Goal: Task Accomplishment & Management: Use online tool/utility

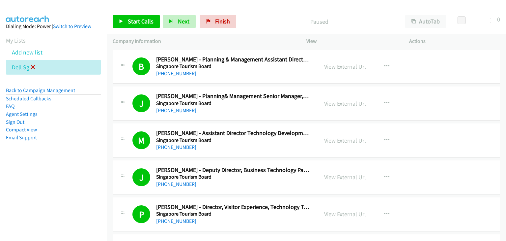
click at [31, 66] on icon at bounding box center [33, 67] width 5 height 5
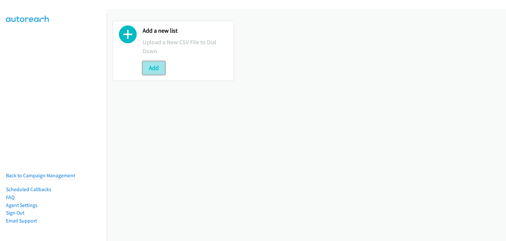
click at [155, 69] on button "Add" at bounding box center [154, 67] width 22 height 13
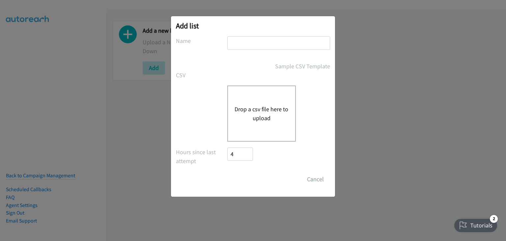
click at [266, 47] on input "text" at bounding box center [278, 43] width 103 height 14
click at [266, 46] on input "text" at bounding box center [278, 43] width 103 height 14
type input "Morning Camp"
click at [249, 110] on button "Drop a csv file here to upload" at bounding box center [262, 113] width 54 height 18
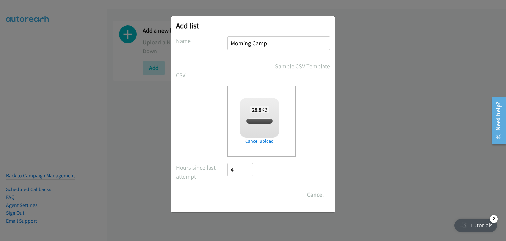
checkbox input "true"
click at [251, 194] on input "Save List" at bounding box center [244, 194] width 35 height 13
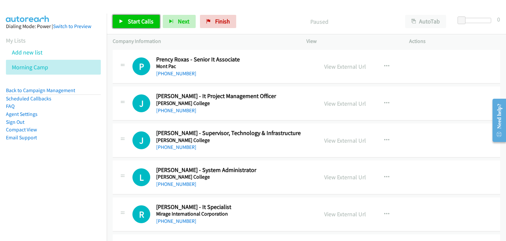
click at [137, 18] on span "Start Calls" at bounding box center [141, 21] width 26 height 8
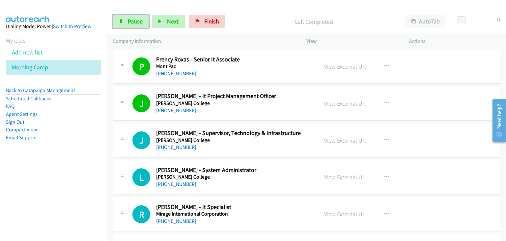
drag, startPoint x: 124, startPoint y: 20, endPoint x: 148, endPoint y: 43, distance: 32.6
click at [124, 20] on link "Pause" at bounding box center [131, 21] width 36 height 13
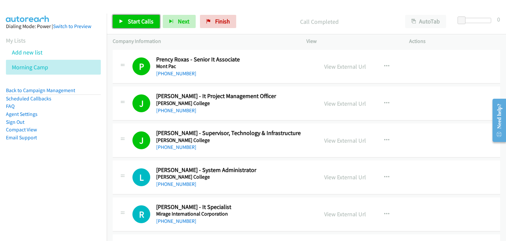
click at [136, 23] on span "Start Calls" at bounding box center [141, 21] width 26 height 8
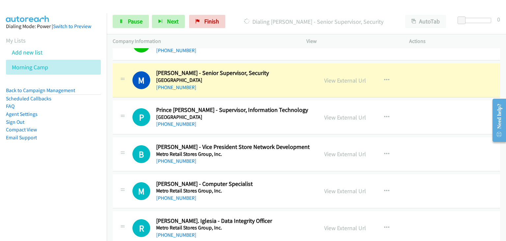
scroll to position [395, 0]
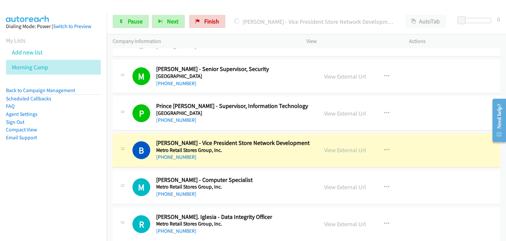
click at [131, 152] on div "B Callback Scheduled Benedicto Miranda - Vice President Store Network Developme…" at bounding box center [216, 150] width 194 height 22
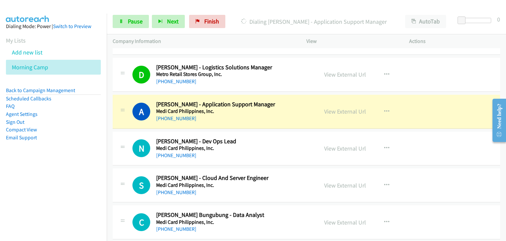
scroll to position [725, 0]
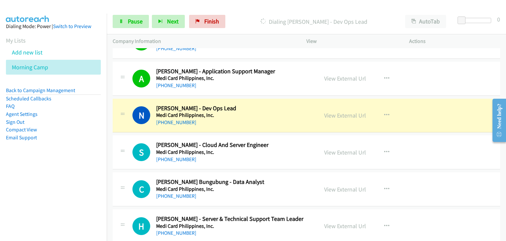
click at [146, 148] on h1 "S" at bounding box center [141, 152] width 18 height 18
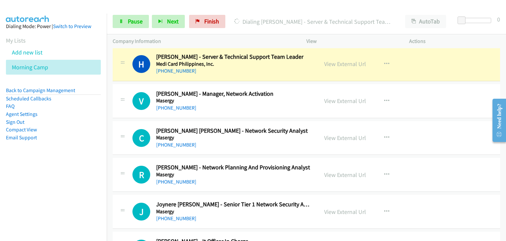
scroll to position [890, 0]
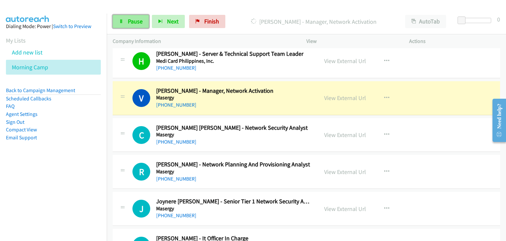
click at [133, 23] on span "Pause" at bounding box center [135, 21] width 15 height 8
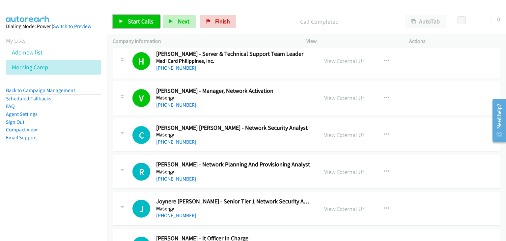
click at [145, 21] on span "Start Calls" at bounding box center [141, 21] width 26 height 8
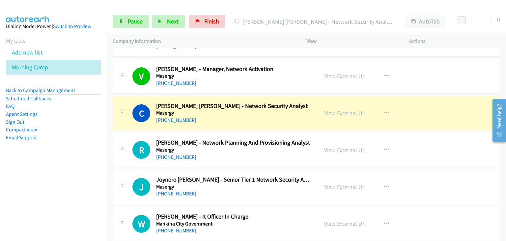
scroll to position [923, 0]
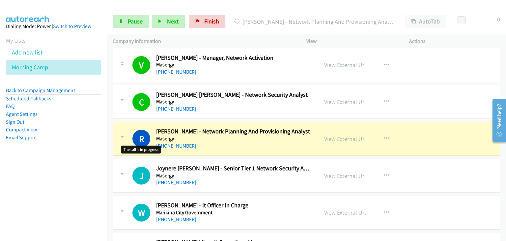
click at [118, 120] on td "R Callback Scheduled Richard Ebreo - Network Planning And Provisioning Analyst …" at bounding box center [306, 138] width 399 height 37
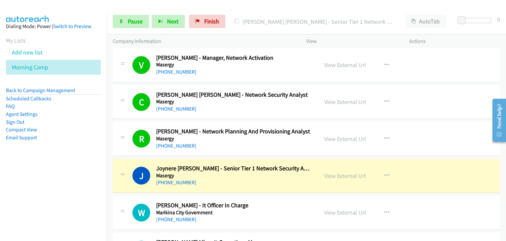
click at [107, 19] on div "Start Calls Pause Next Finish Dialing Joynere Javier - Senior Tier 1 Network Se…" at bounding box center [306, 21] width 399 height 25
drag, startPoint x: 121, startPoint y: 20, endPoint x: 190, endPoint y: 56, distance: 77.5
click at [121, 20] on icon at bounding box center [121, 21] width 5 height 5
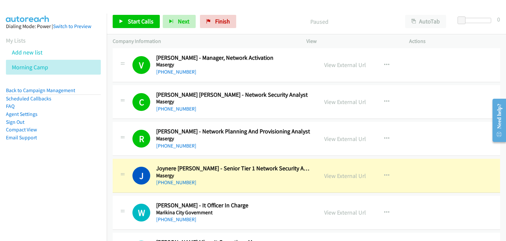
scroll to position [989, 0]
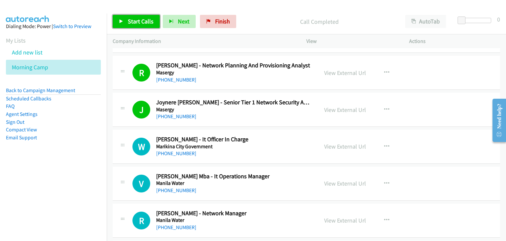
click at [146, 23] on span "Start Calls" at bounding box center [141, 21] width 26 height 8
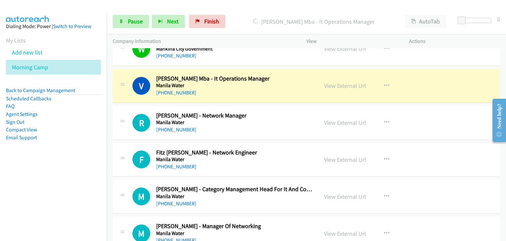
scroll to position [1088, 0]
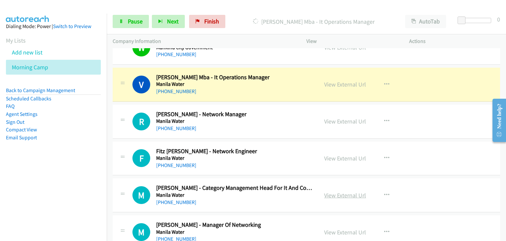
drag, startPoint x: 146, startPoint y: 65, endPoint x: 331, endPoint y: 191, distance: 223.5
click at [146, 68] on div "V Callback Scheduled Virgilio Juliano Jr. Mba - It Operations Manager Manila Wa…" at bounding box center [307, 85] width 388 height 34
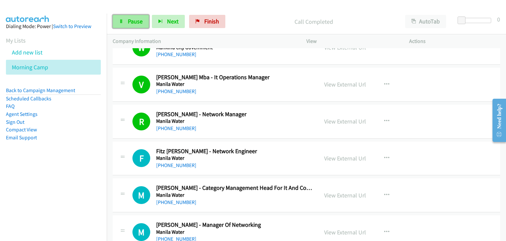
click at [128, 18] on span "Pause" at bounding box center [135, 21] width 15 height 8
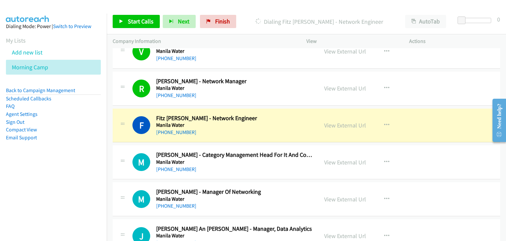
scroll to position [1153, 0]
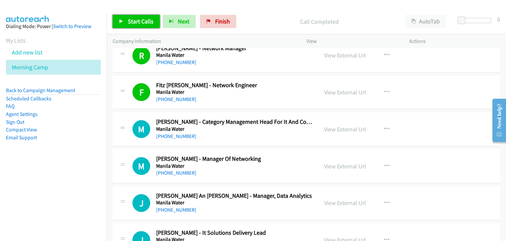
click at [128, 25] on link "Start Calls" at bounding box center [136, 21] width 47 height 13
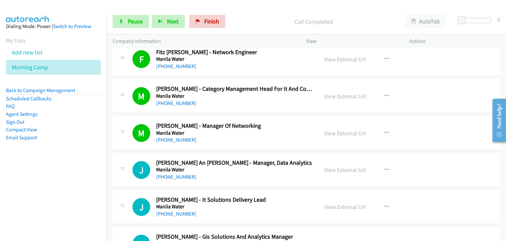
scroll to position [1219, 0]
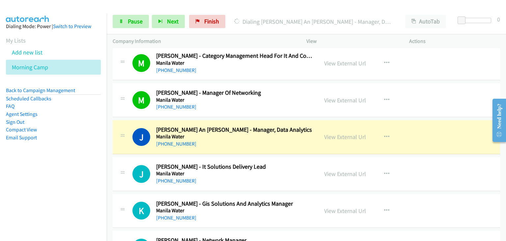
click at [91, 158] on aside "Dialing Mode: Power | Switch to Preview My Lists Add new list Morning Camp Back…" at bounding box center [53, 93] width 107 height 158
click at [131, 27] on link "Pause" at bounding box center [131, 21] width 36 height 13
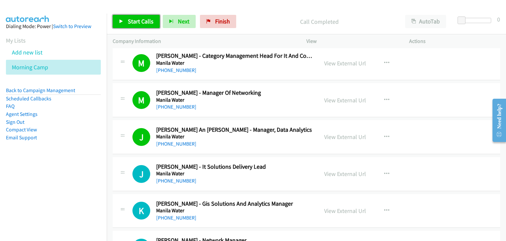
click at [127, 20] on link "Start Calls" at bounding box center [136, 21] width 47 height 13
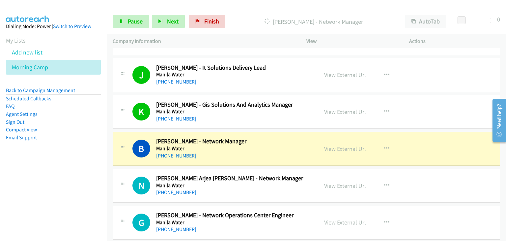
scroll to position [1384, 0]
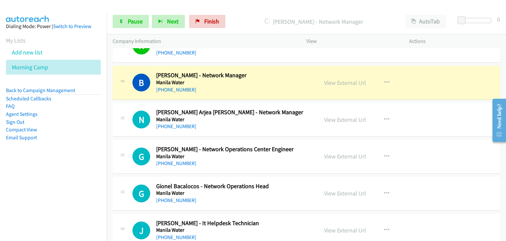
click at [129, 145] on div "G Callback Scheduled Gem Dumangas - Network Operations Center Engineer Manila W…" at bounding box center [216, 156] width 194 height 22
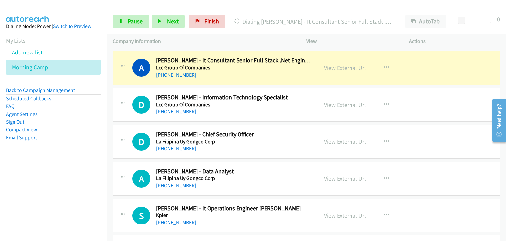
scroll to position [1977, 0]
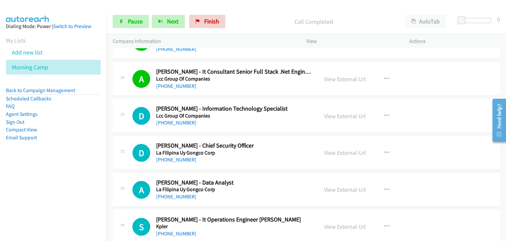
click at [131, 56] on td "G Callback Scheduled Gerald Samar - Information Technology System Administrator…" at bounding box center [306, 42] width 399 height 37
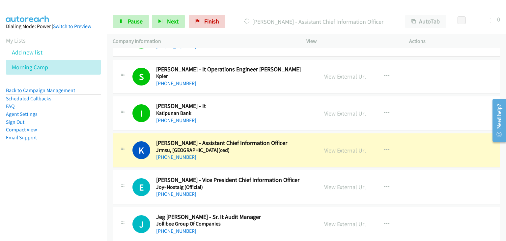
scroll to position [2208, 0]
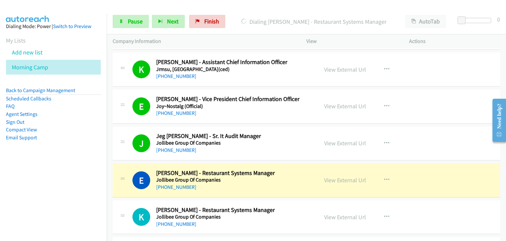
click at [109, 165] on td "E Callback Scheduled Edwin John Alido - Restaurant Systems Manager Jollibee Gro…" at bounding box center [306, 179] width 399 height 37
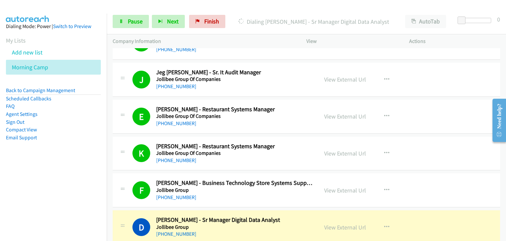
scroll to position [2340, 0]
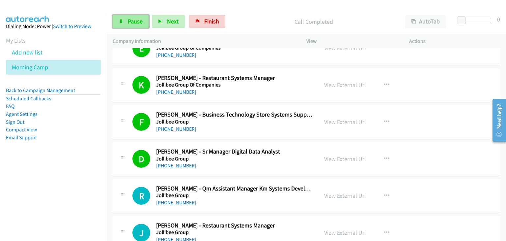
click at [125, 26] on link "Pause" at bounding box center [131, 21] width 36 height 13
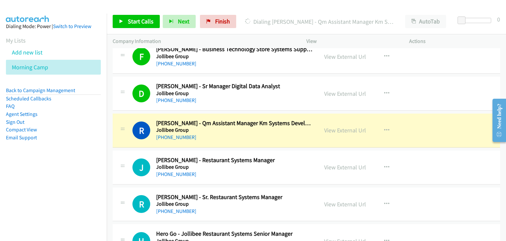
scroll to position [2406, 0]
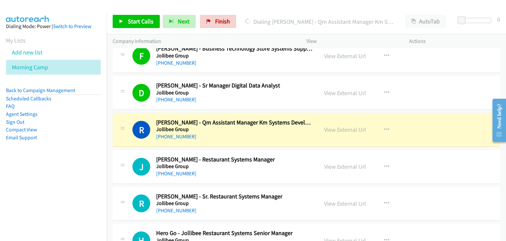
click at [128, 76] on div "D Callback Scheduled Dominique Ramos - Sr Manager Digital Data Analyst Jollibee…" at bounding box center [307, 93] width 388 height 34
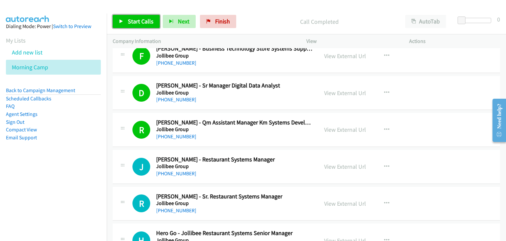
drag, startPoint x: 148, startPoint y: 24, endPoint x: 195, endPoint y: 15, distance: 48.1
click at [148, 24] on span "Start Calls" at bounding box center [141, 21] width 26 height 8
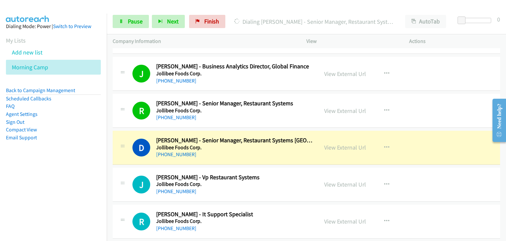
scroll to position [2768, 0]
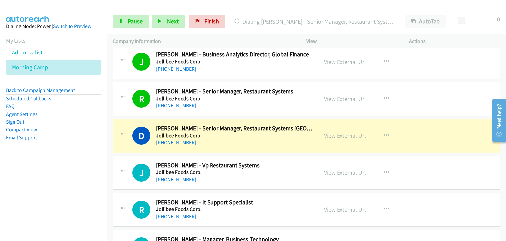
click at [119, 14] on div "Start Calls Pause Next Finish Dialing Denise David - Senior Manager, Restaurant…" at bounding box center [306, 21] width 399 height 25
click at [121, 18] on link "Pause" at bounding box center [131, 21] width 36 height 13
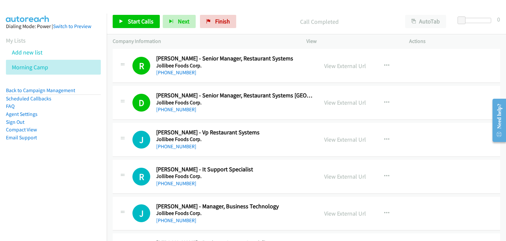
scroll to position [2834, 0]
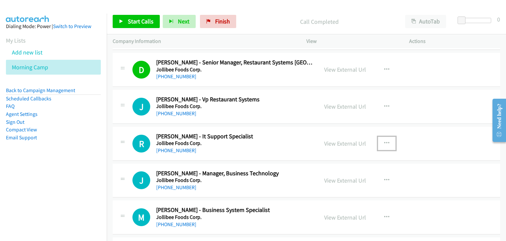
click at [384, 140] on icon "button" at bounding box center [386, 142] width 5 height 5
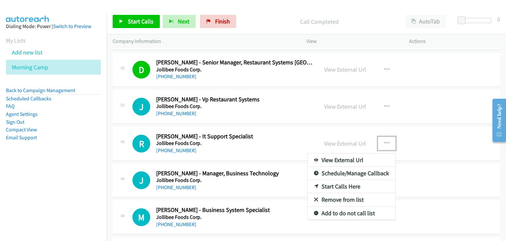
click at [355, 180] on link "Start Calls Here" at bounding box center [352, 186] width 88 height 13
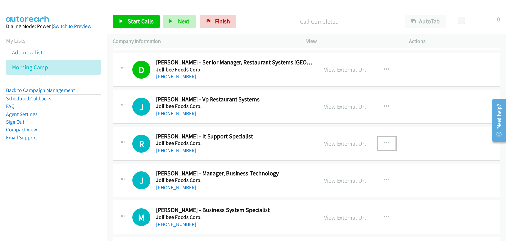
click at [386, 140] on icon "button" at bounding box center [386, 142] width 5 height 5
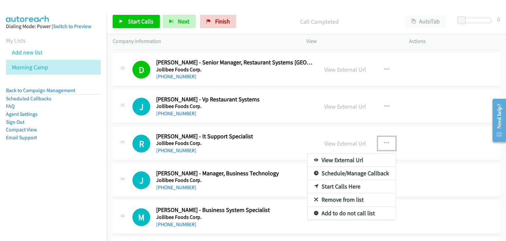
click at [341, 180] on link "Start Calls Here" at bounding box center [352, 186] width 88 height 13
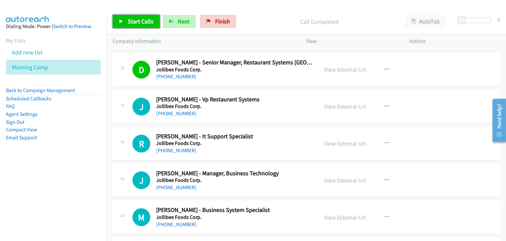
click at [140, 25] on link "Start Calls" at bounding box center [136, 21] width 47 height 13
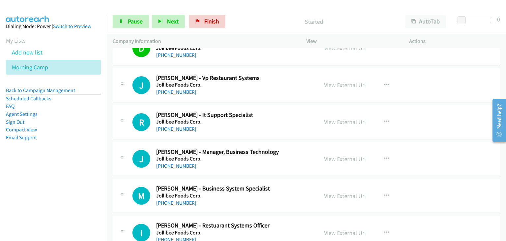
scroll to position [2867, 0]
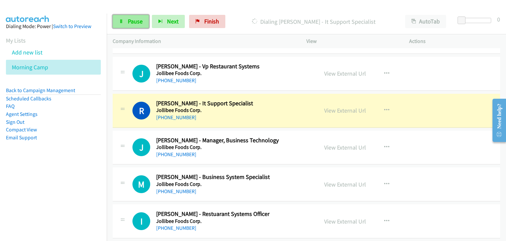
click at [136, 20] on span "Pause" at bounding box center [135, 21] width 15 height 8
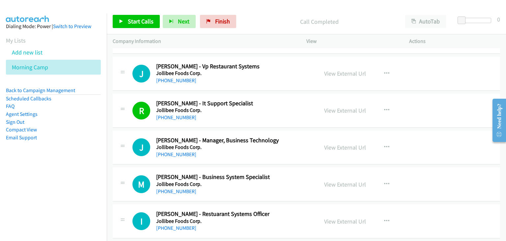
click at [121, 136] on div at bounding box center [123, 145] width 8 height 18
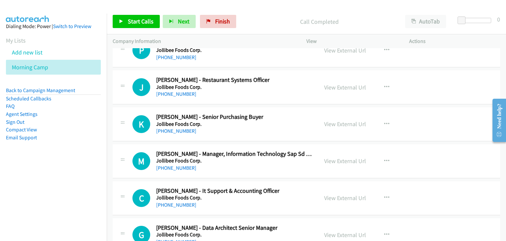
scroll to position [3362, 0]
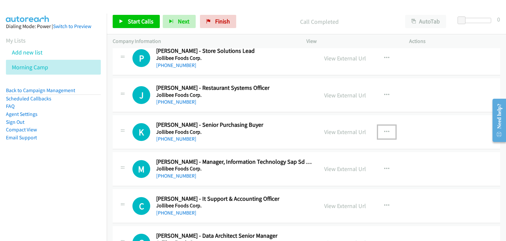
click at [384, 129] on icon "button" at bounding box center [386, 131] width 5 height 5
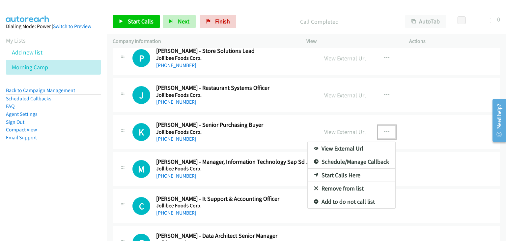
click at [333, 182] on link "Remove from list" at bounding box center [352, 188] width 88 height 13
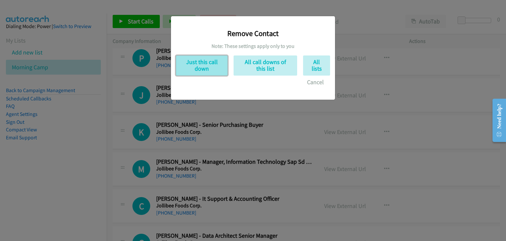
click at [187, 62] on button "Just this call down" at bounding box center [202, 65] width 52 height 20
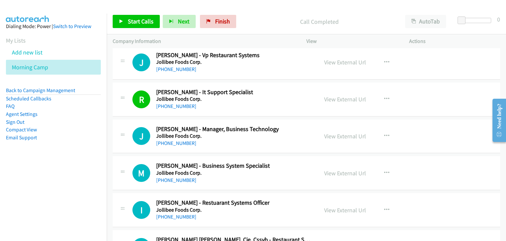
scroll to position [2834, 0]
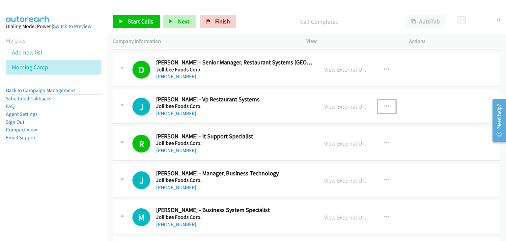
click at [385, 104] on icon "button" at bounding box center [386, 106] width 5 height 5
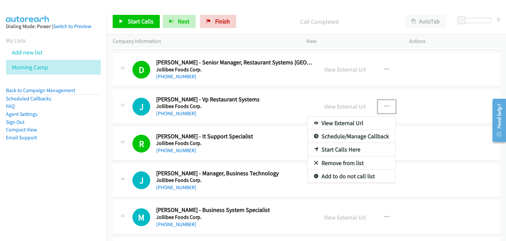
click at [333, 145] on link "Start Calls Here" at bounding box center [352, 149] width 88 height 13
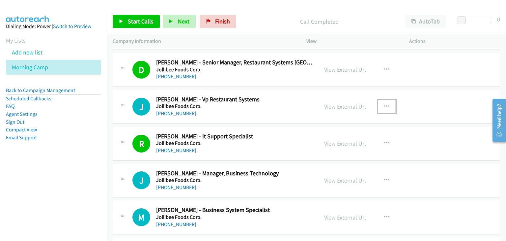
drag, startPoint x: 388, startPoint y: 99, endPoint x: 384, endPoint y: 118, distance: 19.4
click at [387, 100] on button "button" at bounding box center [387, 106] width 18 height 13
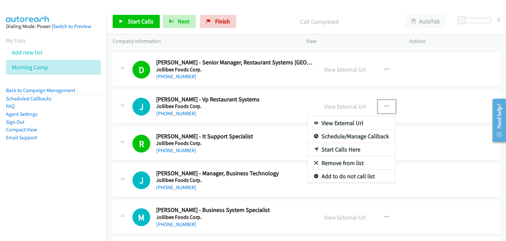
click at [346, 144] on link "Start Calls Here" at bounding box center [352, 149] width 88 height 13
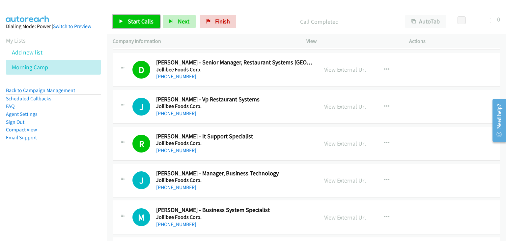
click at [122, 23] on icon at bounding box center [121, 21] width 5 height 5
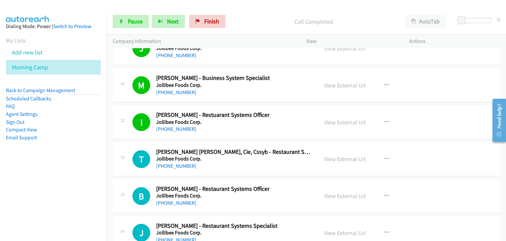
scroll to position [2999, 0]
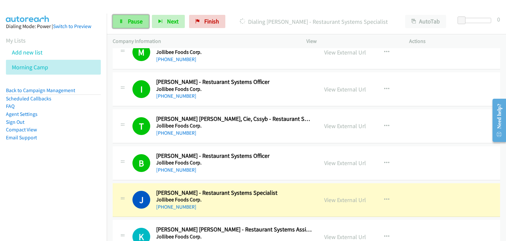
click at [128, 20] on span "Pause" at bounding box center [135, 21] width 15 height 8
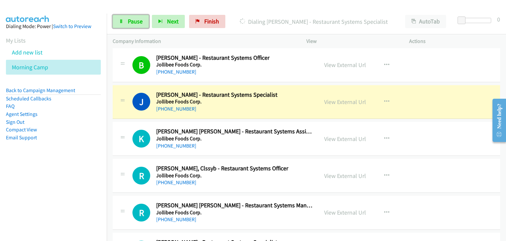
scroll to position [3098, 0]
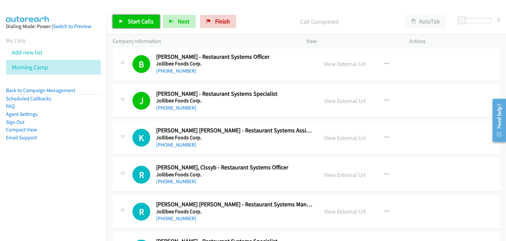
click at [131, 20] on span "Start Calls" at bounding box center [141, 21] width 26 height 8
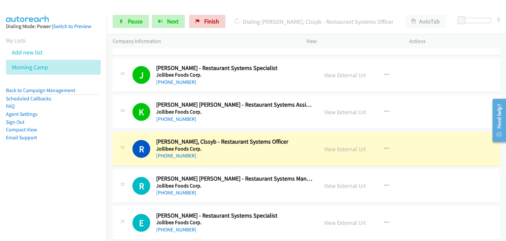
scroll to position [3131, 0]
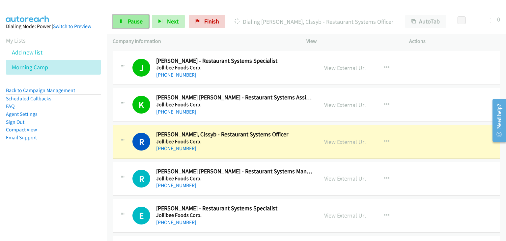
click at [129, 22] on span "Pause" at bounding box center [135, 21] width 15 height 8
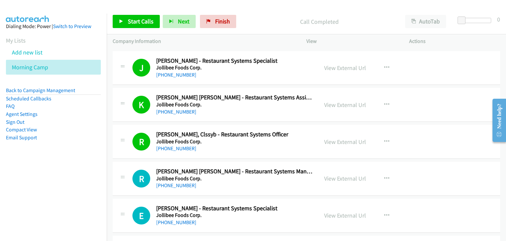
click at [114, 125] on div "R Callback Scheduled Rheena Cruz, Clssyb - Restaurant Systems Officer Jollibee …" at bounding box center [307, 142] width 388 height 34
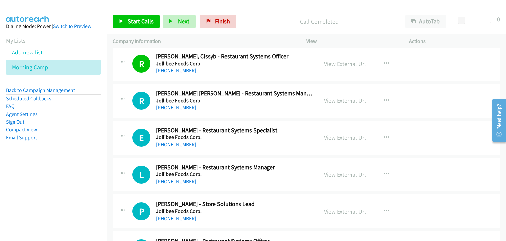
scroll to position [3230, 0]
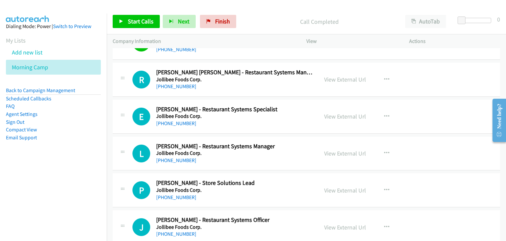
click at [119, 210] on div "J Callback Scheduled Jose Antonio Bacani - Restaurant Systems Officer Jollibee …" at bounding box center [307, 227] width 388 height 34
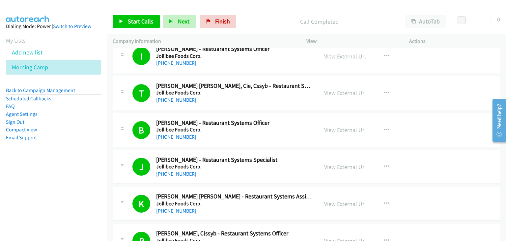
scroll to position [2999, 0]
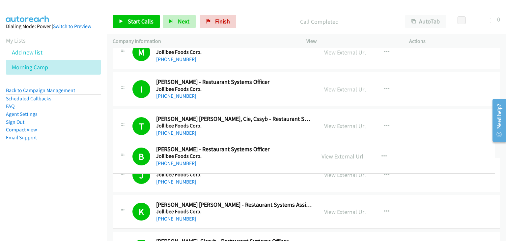
drag, startPoint x: 281, startPoint y: 151, endPoint x: 226, endPoint y: 150, distance: 55.0
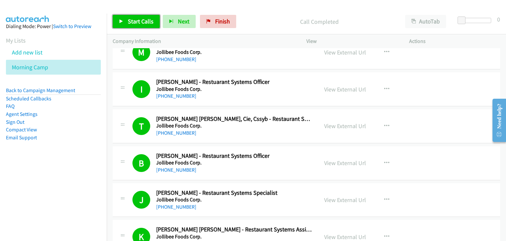
click at [147, 23] on span "Start Calls" at bounding box center [141, 21] width 26 height 8
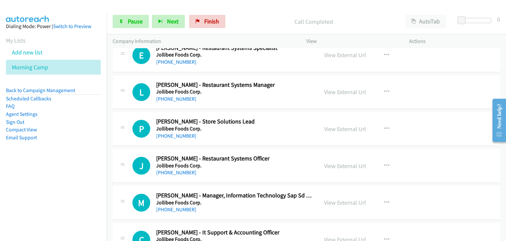
scroll to position [3263, 0]
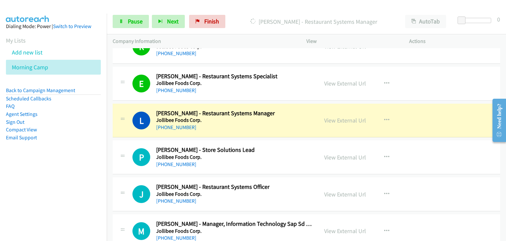
click at [401, 183] on div "View External Url View External Url Schedule/Manage Callback Start Calls Here R…" at bounding box center [372, 194] width 109 height 22
click at [135, 25] on link "Pause" at bounding box center [131, 21] width 36 height 13
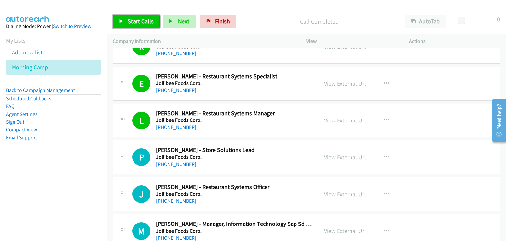
click at [128, 20] on span "Start Calls" at bounding box center [141, 21] width 26 height 8
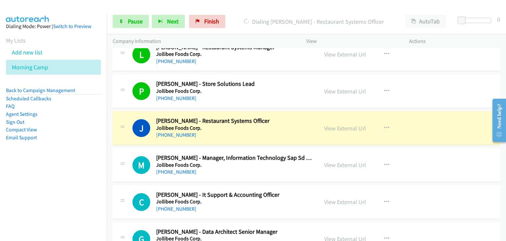
scroll to position [3362, 0]
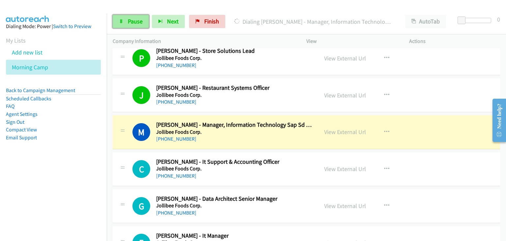
click at [131, 24] on span "Pause" at bounding box center [135, 21] width 15 height 8
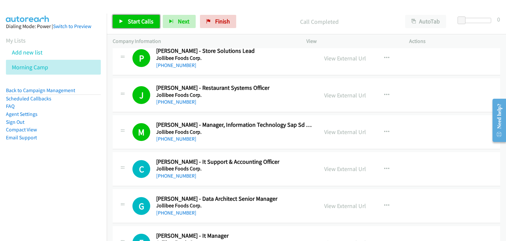
click at [153, 23] on link "Start Calls" at bounding box center [136, 21] width 47 height 13
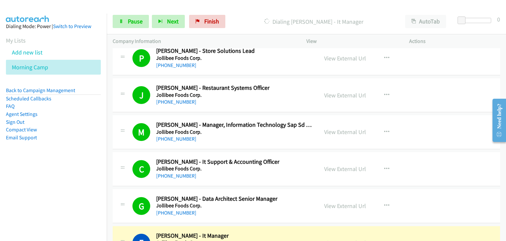
scroll to position [3460, 0]
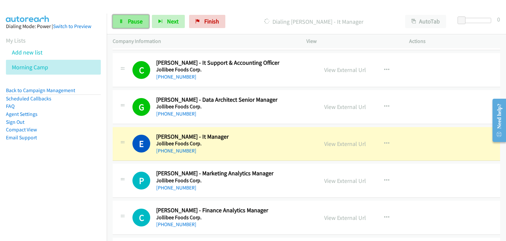
click at [128, 25] on link "Pause" at bounding box center [131, 21] width 36 height 13
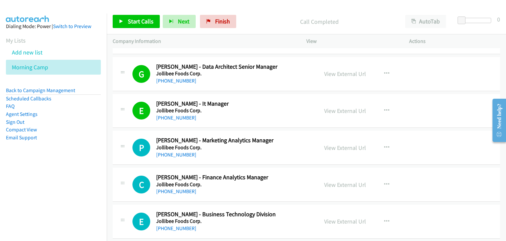
scroll to position [3526, 0]
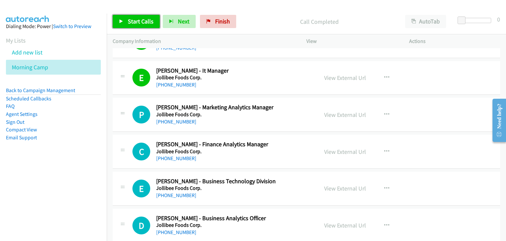
click at [138, 19] on span "Start Calls" at bounding box center [141, 21] width 26 height 8
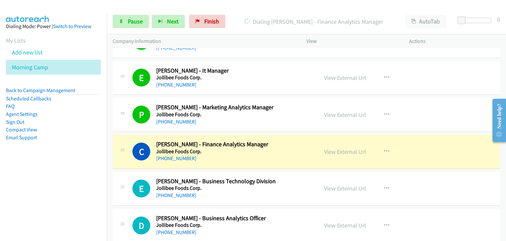
scroll to position [3592, 0]
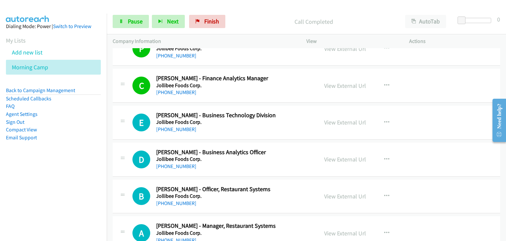
click at [132, 105] on div "E Callback Scheduled Elisa Penamora - Business Technology Division Jollibee Foo…" at bounding box center [307, 122] width 388 height 34
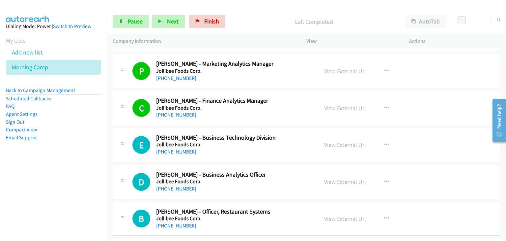
scroll to position [3526, 0]
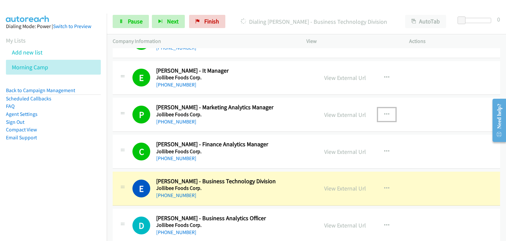
click at [385, 112] on icon "button" at bounding box center [386, 114] width 5 height 5
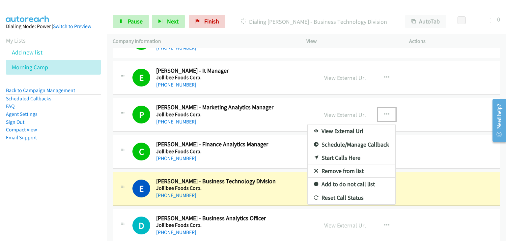
click at [336, 164] on link "Remove from list" at bounding box center [352, 170] width 88 height 13
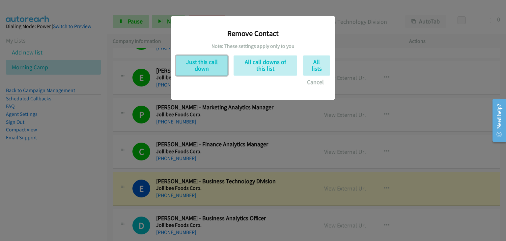
click at [189, 70] on button "Just this call down" at bounding box center [202, 65] width 52 height 20
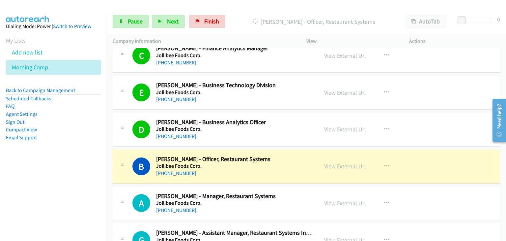
scroll to position [3658, 0]
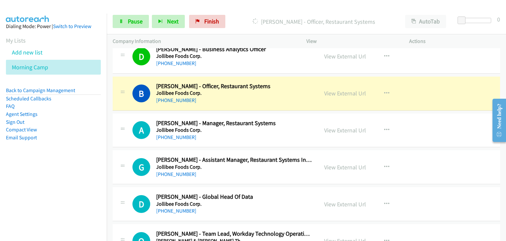
click at [131, 87] on div "B Callback Scheduled Benjo Santiago - Officer, Restaurant Systems Jollibee Food…" at bounding box center [216, 93] width 194 height 22
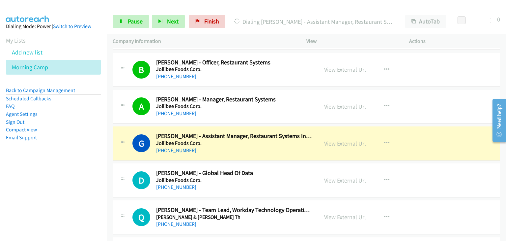
scroll to position [3691, 0]
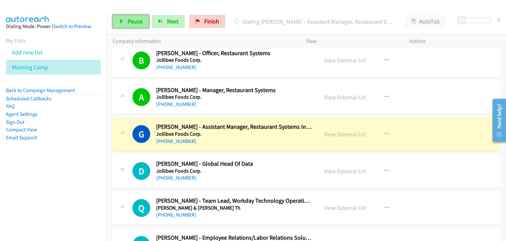
click at [115, 21] on link "Pause" at bounding box center [131, 21] width 36 height 13
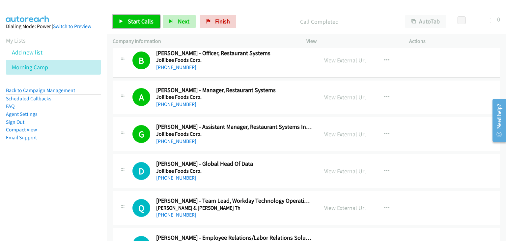
click at [141, 18] on span "Start Calls" at bounding box center [141, 21] width 26 height 8
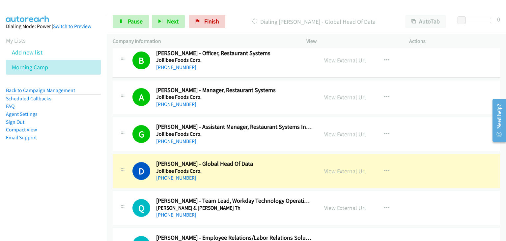
scroll to position [3757, 0]
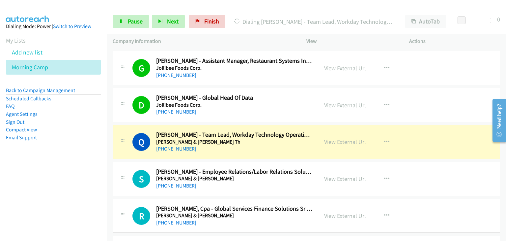
click at [160, 131] on h2 "Quirino Luis C. - Team Lead, Workday Technology Operations" at bounding box center [234, 135] width 156 height 8
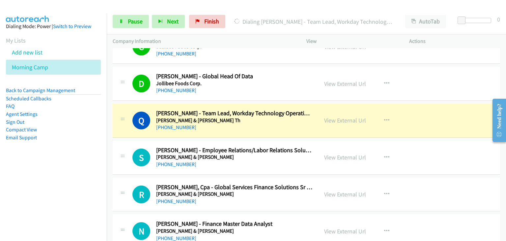
scroll to position [3790, 0]
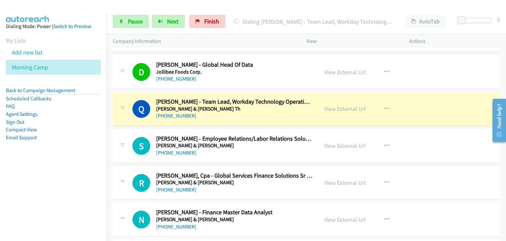
click at [153, 116] on div "Q Callback Scheduled Quirino Luis C. - Team Lead, Workday Technology Operations…" at bounding box center [307, 109] width 388 height 34
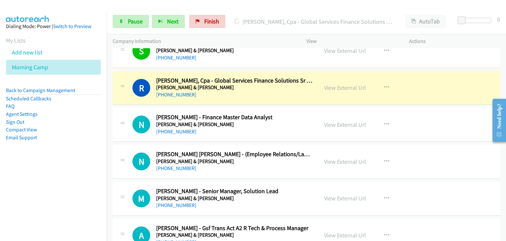
scroll to position [3889, 0]
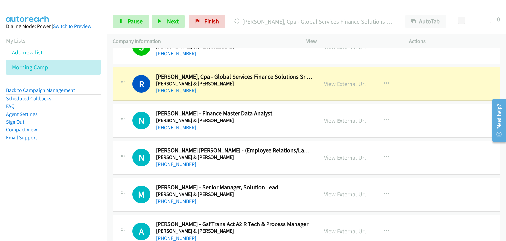
click at [121, 121] on div "N Callback Scheduled Nicko Paulo Falcon - Finance Master Data Analyst Johnson &…" at bounding box center [216, 120] width 194 height 22
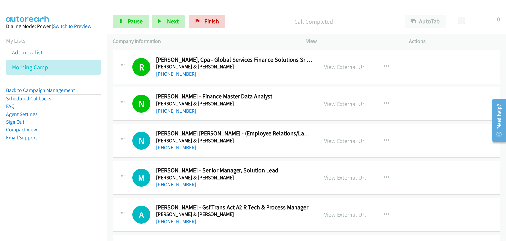
scroll to position [3922, 0]
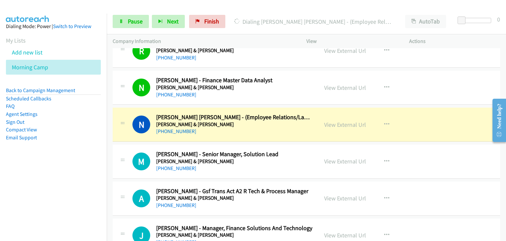
click at [127, 14] on div "Start Calls Pause Next Finish Dialing Neil Reymond Domingo - (Employee Relation…" at bounding box center [306, 21] width 399 height 25
click at [122, 18] on link "Pause" at bounding box center [131, 21] width 36 height 13
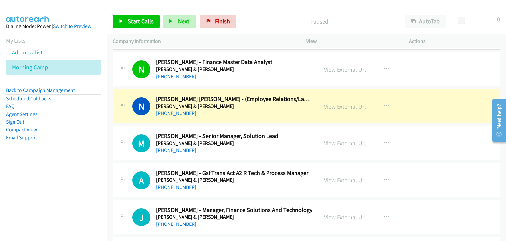
scroll to position [3955, 0]
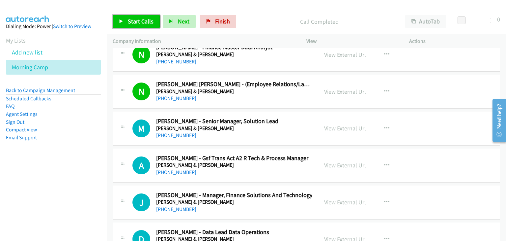
click at [138, 23] on span "Start Calls" at bounding box center [141, 21] width 26 height 8
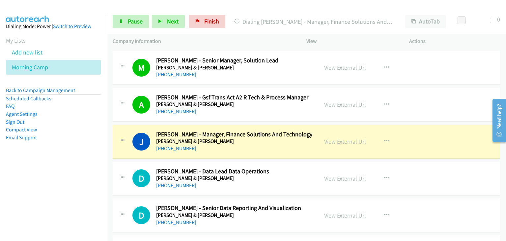
scroll to position [4054, 0]
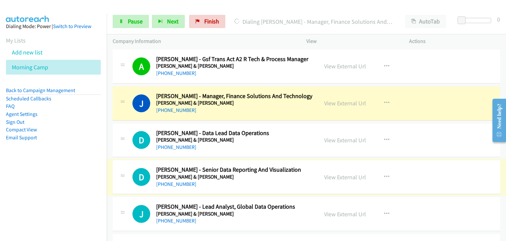
click at [285, 143] on div "+63 917 636 6149" at bounding box center [234, 147] width 156 height 8
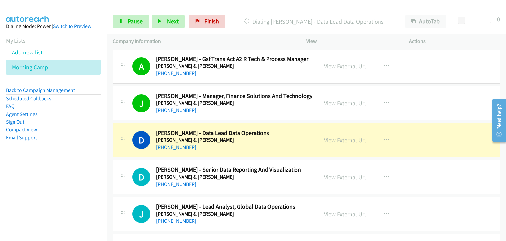
click at [114, 123] on div "D Callback Scheduled Daryl Ancheta - Data Lead Data Operations Johnson & Johnso…" at bounding box center [307, 140] width 388 height 34
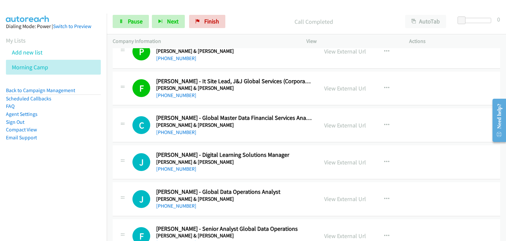
scroll to position [4317, 0]
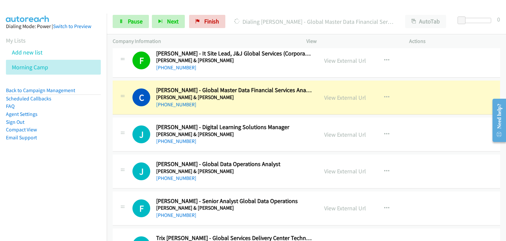
click at [136, 116] on td "J Callback Scheduled Jaimes Yturralde - Digital Learning Solutions Manager John…" at bounding box center [306, 134] width 399 height 37
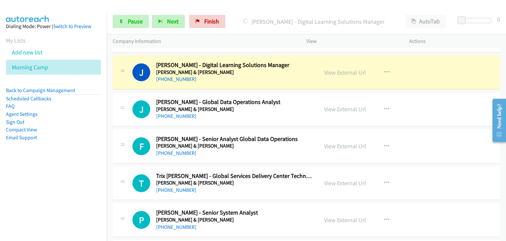
scroll to position [4383, 0]
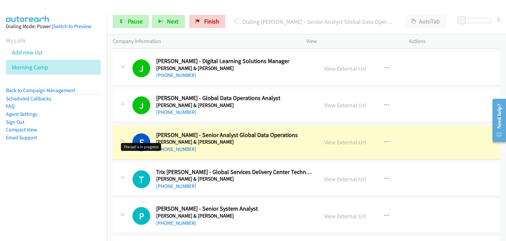
click at [143, 133] on h1 "F" at bounding box center [141, 142] width 18 height 18
click at [148, 148] on div "F Callback Scheduled Frances Anne Lorzano - Senior Analyst Global Data Operatio…" at bounding box center [307, 142] width 388 height 34
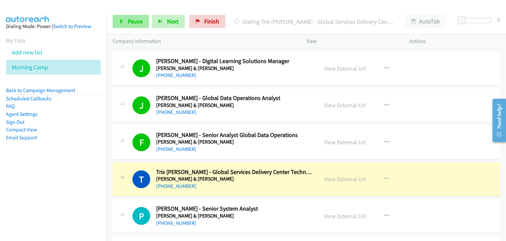
click at [112, 21] on div "Start Calls Pause Next Finish Dialing Trix Duesing - Global Services Delivery C…" at bounding box center [306, 21] width 399 height 25
click at [138, 22] on span "Pause" at bounding box center [135, 21] width 15 height 8
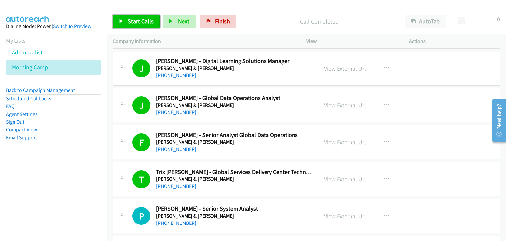
click at [122, 24] on link "Start Calls" at bounding box center [136, 21] width 47 height 13
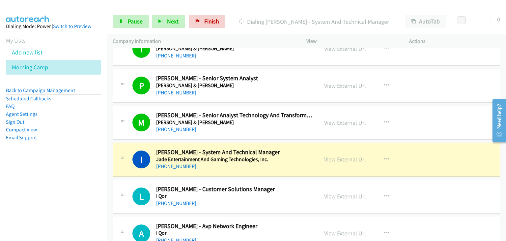
scroll to position [4548, 0]
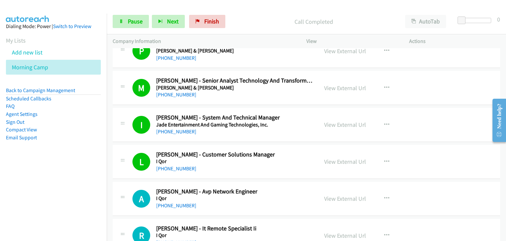
click at [124, 145] on div "L Callback Scheduled Lyra Mae Aguilar - Customer Solutions Manager I Qor Asia/M…" at bounding box center [307, 162] width 388 height 34
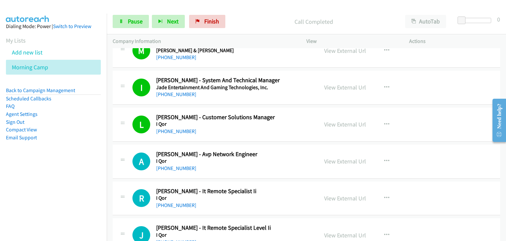
scroll to position [4614, 0]
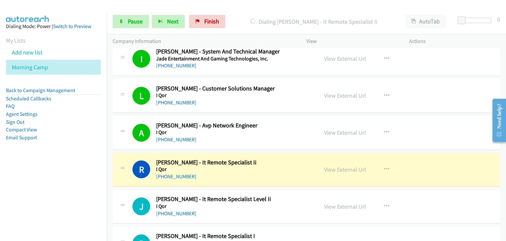
click at [135, 153] on div "R Callback Scheduled Ronalynne Biag - It Remote Specialist Ii I Qor Asia/Manila…" at bounding box center [307, 170] width 388 height 34
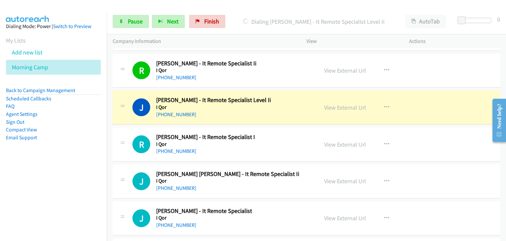
scroll to position [4746, 0]
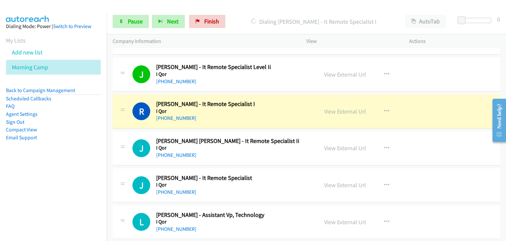
click at [127, 118] on div "R Callback Scheduled Renzo Bolus - It Remote Specialist I I Qor Asia/Manila +63…" at bounding box center [307, 111] width 388 height 34
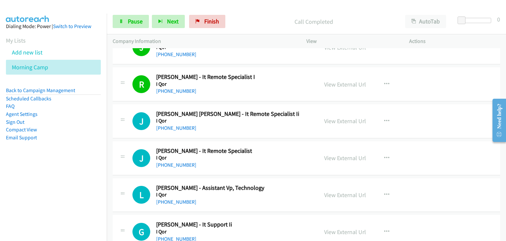
scroll to position [4812, 0]
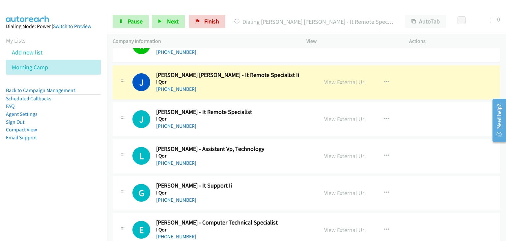
click at [132, 102] on div "J Callback Scheduled Jom Santos - It Remote Specialist I Qor Asia/Manila +63 94…" at bounding box center [307, 119] width 388 height 34
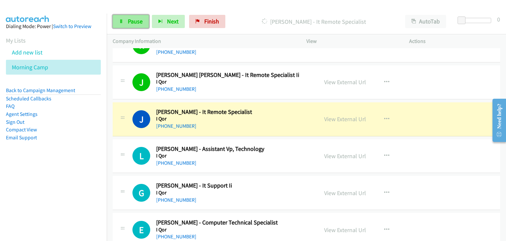
click at [132, 20] on span "Pause" at bounding box center [135, 21] width 15 height 8
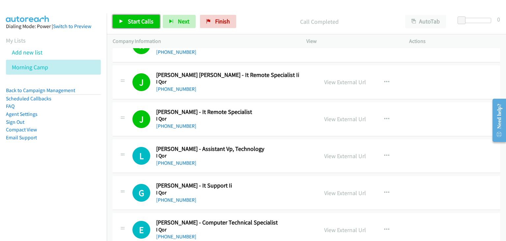
click at [138, 20] on span "Start Calls" at bounding box center [141, 21] width 26 height 8
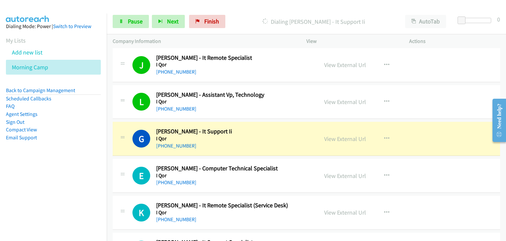
scroll to position [4878, 0]
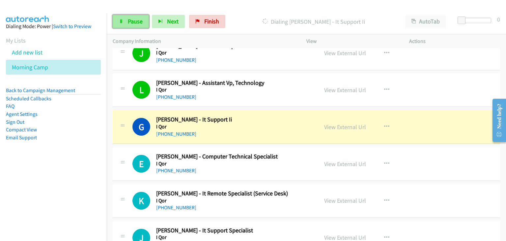
click at [137, 20] on span "Pause" at bounding box center [135, 21] width 15 height 8
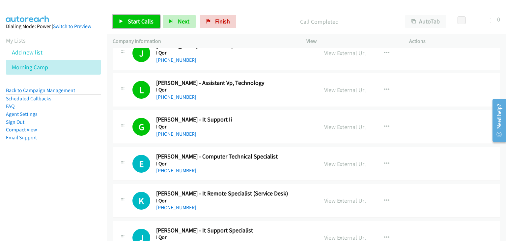
click at [135, 23] on span "Start Calls" at bounding box center [141, 21] width 26 height 8
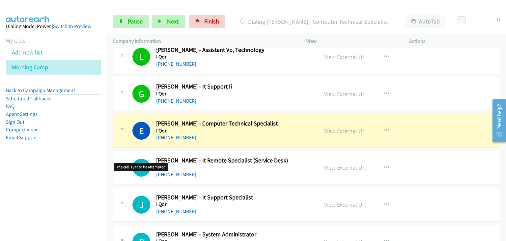
scroll to position [4944, 0]
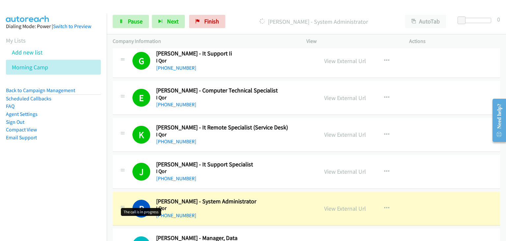
click at [137, 199] on h1 "P" at bounding box center [141, 208] width 18 height 18
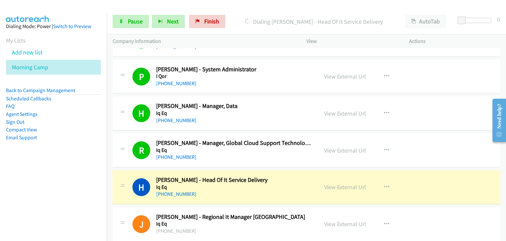
scroll to position [5186, 0]
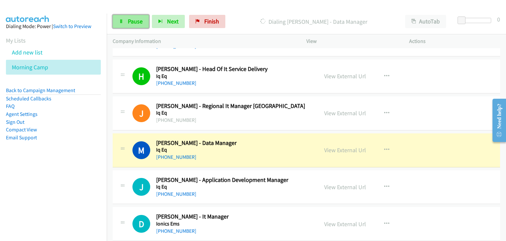
click at [123, 17] on link "Pause" at bounding box center [131, 21] width 36 height 13
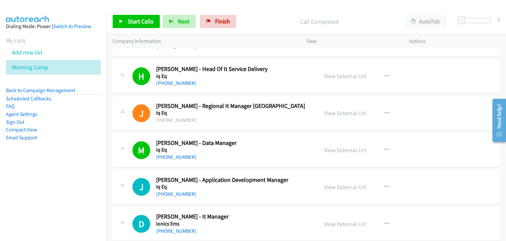
click at [113, 110] on div "J Callback Scheduled John Leonard Salazar - Regional It Manager Asia Iq Eq Asia…" at bounding box center [216, 113] width 206 height 22
click at [132, 19] on span "Start Calls" at bounding box center [141, 21] width 26 height 8
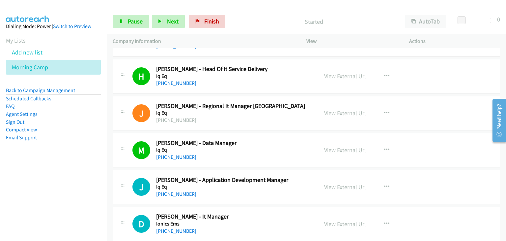
click at [347, 235] on div "+1 415-964-1034 Call failed - Please reload the list and try again The Callbar …" at bounding box center [306, 144] width 399 height 192
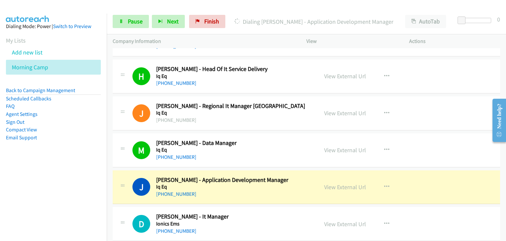
click at [408, 107] on div "View External Url View External Url Schedule/Manage Callback Start Calls Here R…" at bounding box center [372, 113] width 109 height 22
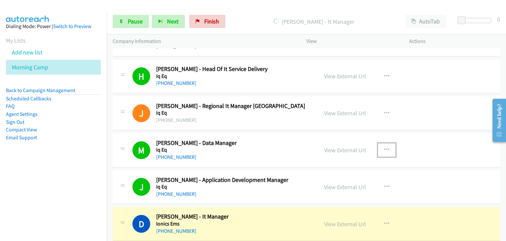
click at [387, 143] on button "button" at bounding box center [387, 149] width 18 height 13
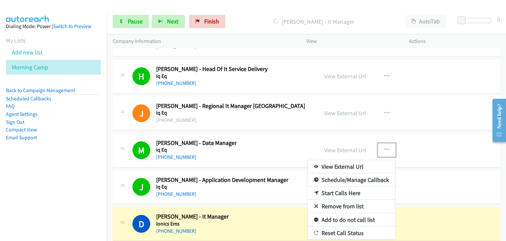
click at [335, 199] on link "Remove from list" at bounding box center [352, 205] width 88 height 13
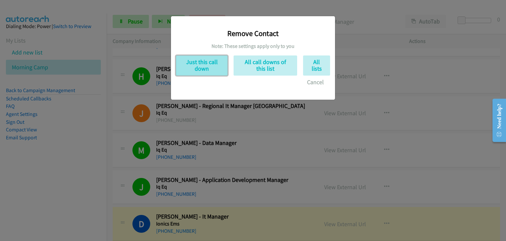
click at [194, 72] on button "Just this call down" at bounding box center [202, 65] width 52 height 20
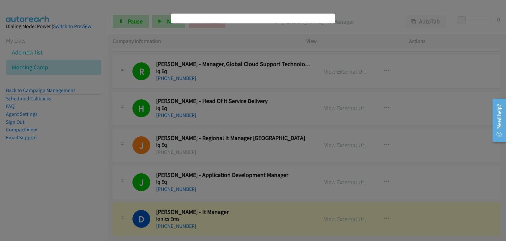
scroll to position [5149, 0]
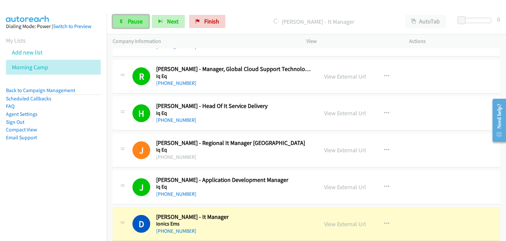
click at [132, 19] on span "Pause" at bounding box center [135, 21] width 15 height 8
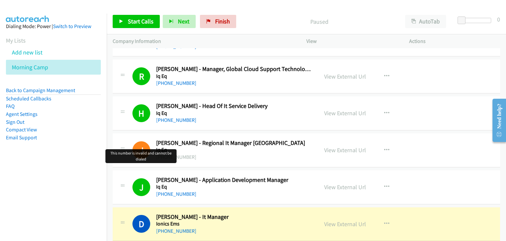
click at [133, 141] on h1 "J" at bounding box center [141, 150] width 18 height 18
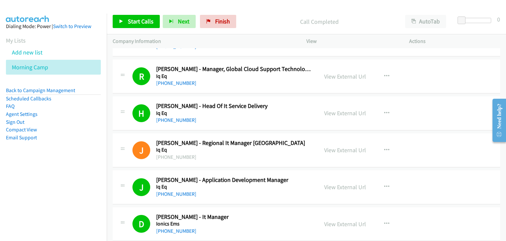
click at [407, 185] on div "View External Url View External Url Schedule/Manage Callback Start Calls Here R…" at bounding box center [372, 187] width 109 height 22
drag, startPoint x: 51, startPoint y: 66, endPoint x: 45, endPoint y: 53, distance: 13.4
click at [51, 66] on icon at bounding box center [51, 67] width 5 height 5
click at [45, 53] on li "Add new list" at bounding box center [59, 52] width 107 height 15
click at [22, 52] on link "Add new list" at bounding box center [27, 52] width 31 height 8
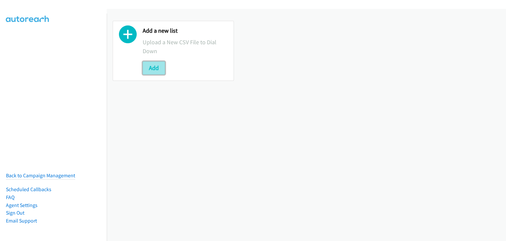
click at [147, 72] on button "Add" at bounding box center [154, 67] width 22 height 13
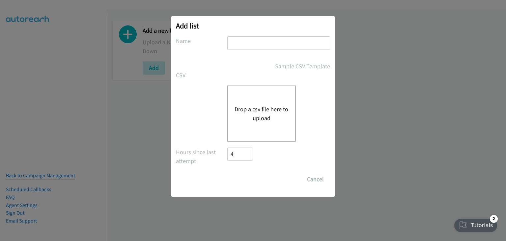
click at [264, 42] on input "text" at bounding box center [278, 43] width 103 height 14
type input "Morning Camp"
click at [257, 106] on button "Drop a csv file here to upload" at bounding box center [262, 113] width 54 height 18
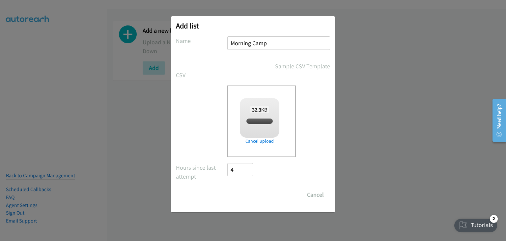
checkbox input "true"
click at [241, 190] on input "Save List" at bounding box center [244, 194] width 35 height 13
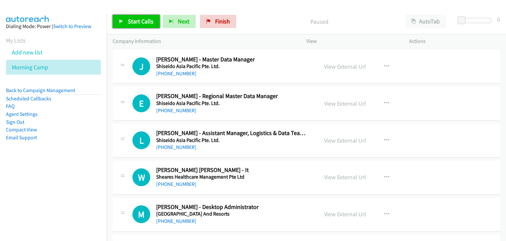
click at [133, 21] on span "Start Calls" at bounding box center [141, 21] width 26 height 8
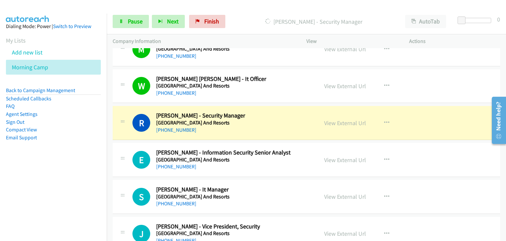
scroll to position [198, 0]
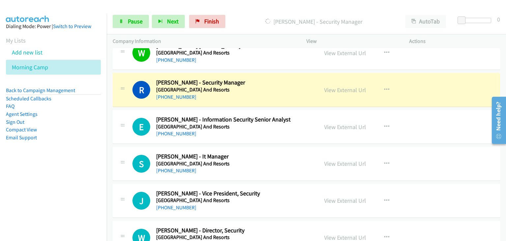
click at [120, 114] on div "E Callback Scheduled [PERSON_NAME] - Information Security Senior Analyst [GEOGR…" at bounding box center [307, 127] width 388 height 34
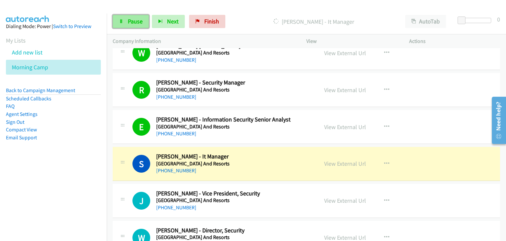
click at [125, 17] on link "Pause" at bounding box center [131, 21] width 36 height 13
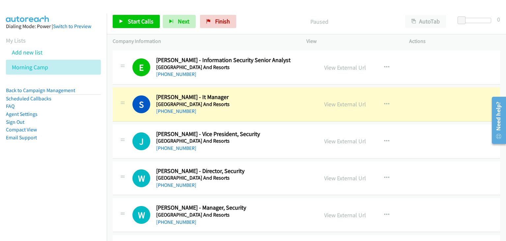
scroll to position [264, 0]
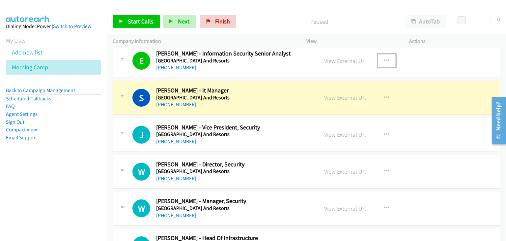
click at [386, 62] on icon "button" at bounding box center [386, 60] width 5 height 5
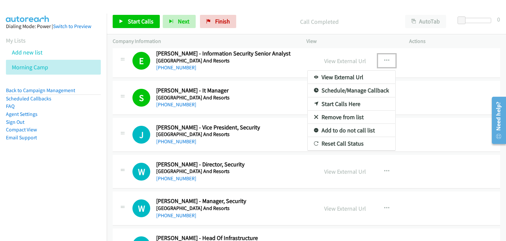
click at [145, 20] on div at bounding box center [253, 120] width 506 height 241
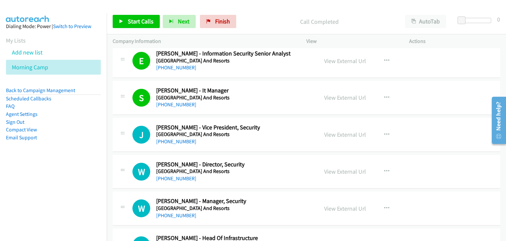
click at [137, 29] on div "Start Calls Pause Next Finish Call Completed AutoTab AutoTab 0" at bounding box center [306, 21] width 399 height 25
click at [136, 24] on span "Start Calls" at bounding box center [141, 21] width 26 height 8
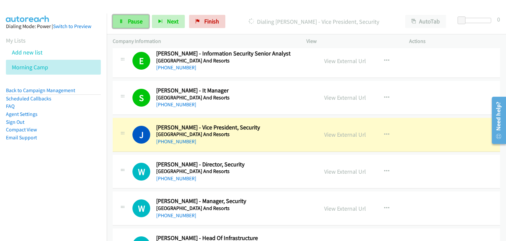
click at [136, 26] on link "Pause" at bounding box center [131, 21] width 36 height 13
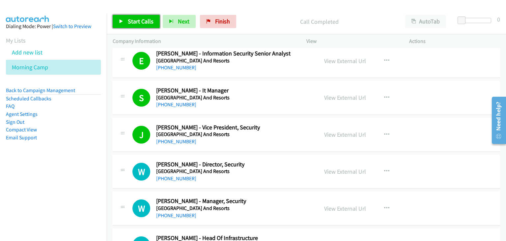
click at [136, 23] on span "Start Calls" at bounding box center [141, 21] width 26 height 8
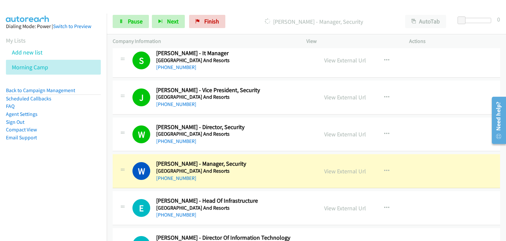
scroll to position [297, 0]
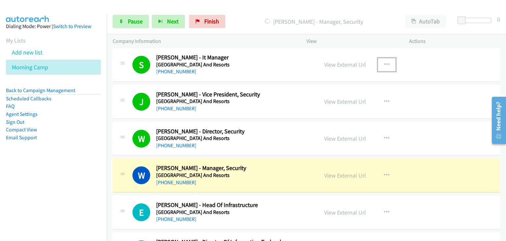
click at [384, 64] on icon "button" at bounding box center [386, 64] width 5 height 5
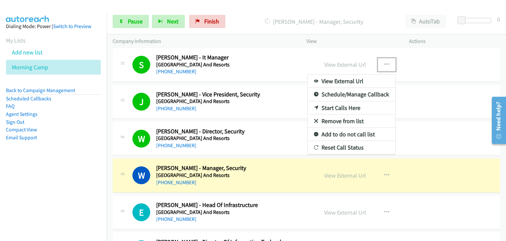
click at [341, 119] on link "Remove from list" at bounding box center [352, 120] width 88 height 13
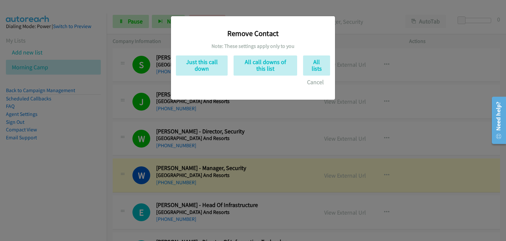
click at [423, 117] on div "Remove Contact Note: These settings apply only to you Just this call down All c…" at bounding box center [253, 123] width 506 height 235
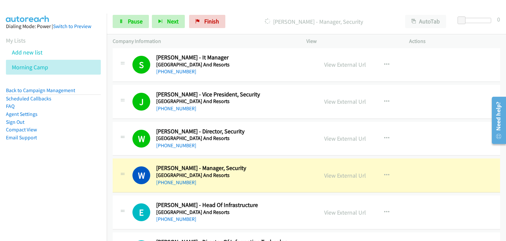
scroll to position [330, 0]
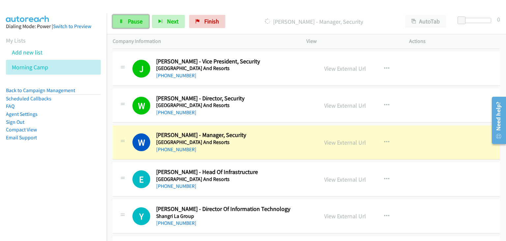
click at [131, 20] on span "Pause" at bounding box center [135, 21] width 15 height 8
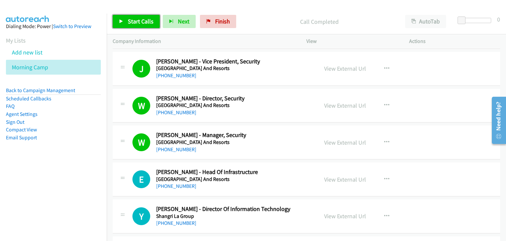
drag, startPoint x: 133, startPoint y: 24, endPoint x: 136, endPoint y: 27, distance: 4.7
click at [133, 24] on span "Start Calls" at bounding box center [141, 21] width 26 height 8
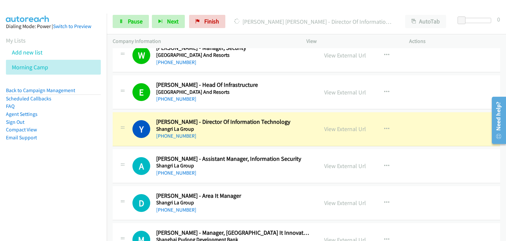
scroll to position [428, 0]
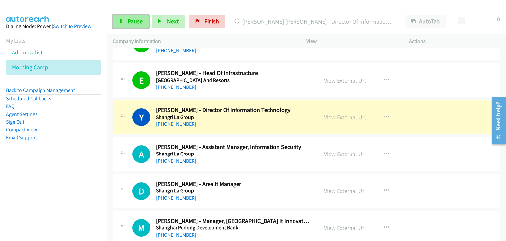
click at [126, 20] on link "Pause" at bounding box center [131, 21] width 36 height 13
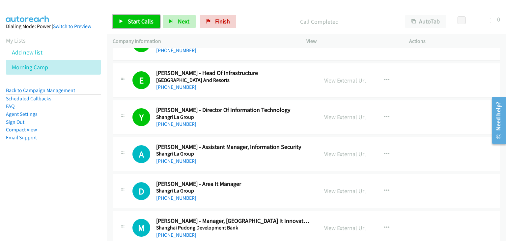
drag, startPoint x: 140, startPoint y: 20, endPoint x: 260, endPoint y: 12, distance: 120.6
click at [140, 20] on span "Start Calls" at bounding box center [141, 21] width 26 height 8
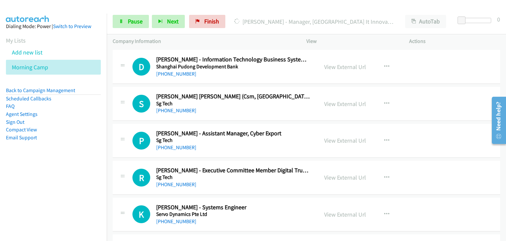
scroll to position [593, 0]
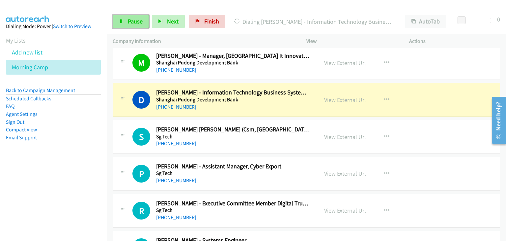
click at [129, 20] on span "Pause" at bounding box center [135, 21] width 15 height 8
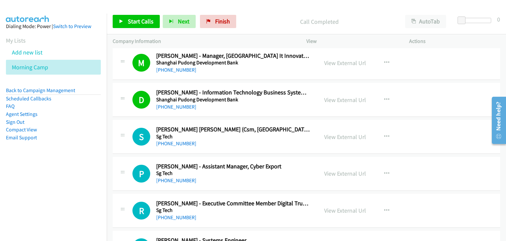
click at [140, 14] on div "Start Calls Pause Next Finish Call Completed AutoTab AutoTab 0" at bounding box center [306, 21] width 399 height 25
drag, startPoint x: 138, startPoint y: 20, endPoint x: 191, endPoint y: 36, distance: 55.1
click at [138, 20] on span "Start Calls" at bounding box center [141, 21] width 26 height 8
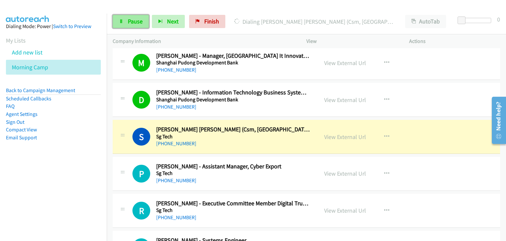
click at [131, 19] on span "Pause" at bounding box center [135, 21] width 15 height 8
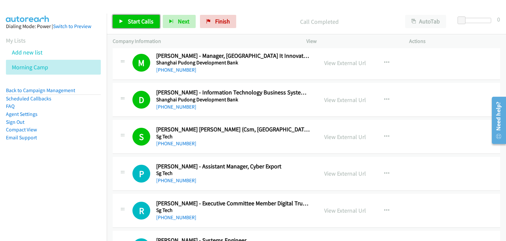
click at [133, 21] on span "Start Calls" at bounding box center [141, 21] width 26 height 8
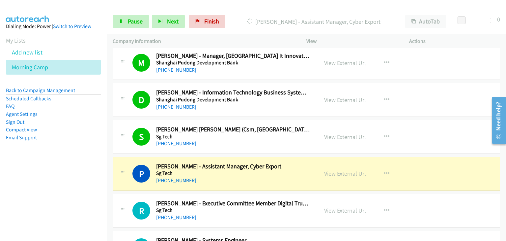
drag, startPoint x: 324, startPoint y: 168, endPoint x: 334, endPoint y: 171, distance: 10.8
click at [123, 21] on link "Pause" at bounding box center [131, 21] width 36 height 13
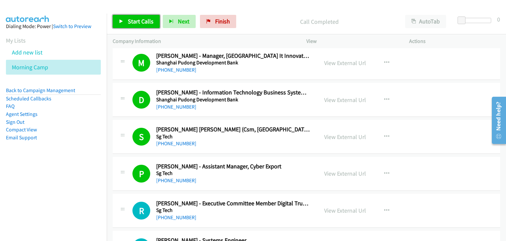
click at [142, 23] on span "Start Calls" at bounding box center [141, 21] width 26 height 8
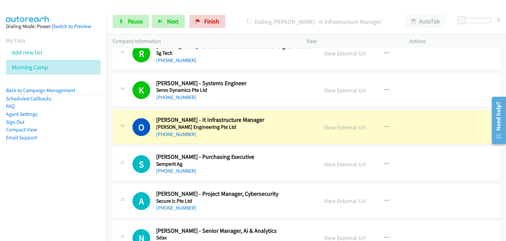
scroll to position [791, 0]
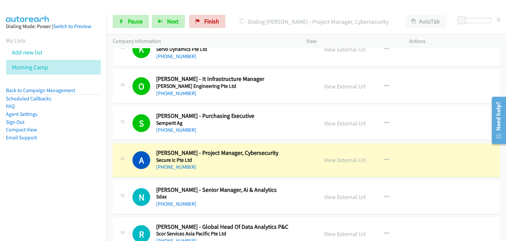
click at [128, 172] on div "A Callback Scheduled [PERSON_NAME] - Project Manager, Cybersecurity Secure Ic P…" at bounding box center [307, 160] width 388 height 34
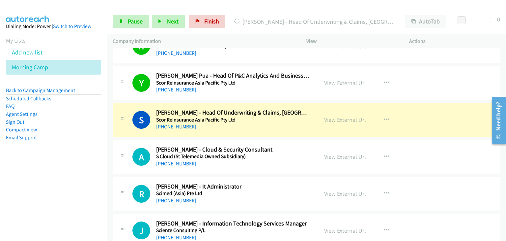
scroll to position [1022, 0]
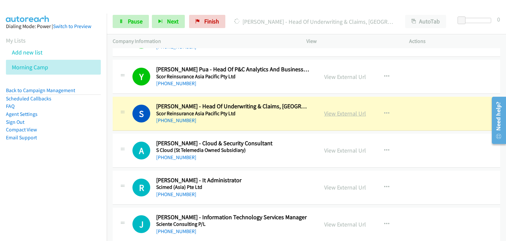
drag, startPoint x: 335, startPoint y: 116, endPoint x: 325, endPoint y: 114, distance: 10.6
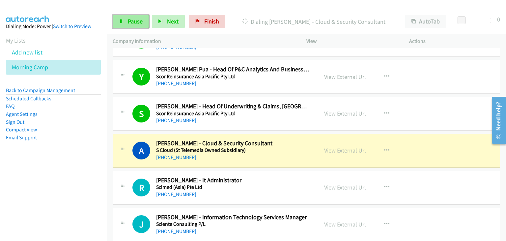
click at [130, 17] on link "Pause" at bounding box center [131, 21] width 36 height 13
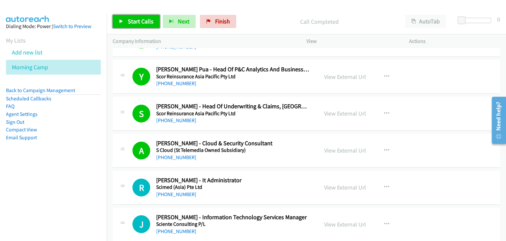
click at [140, 24] on span "Start Calls" at bounding box center [141, 21] width 26 height 8
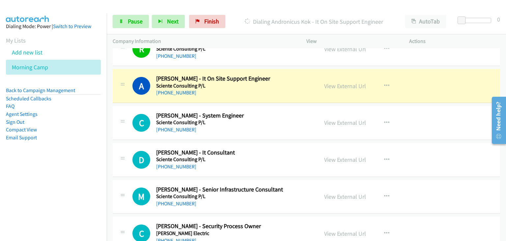
scroll to position [1252, 0]
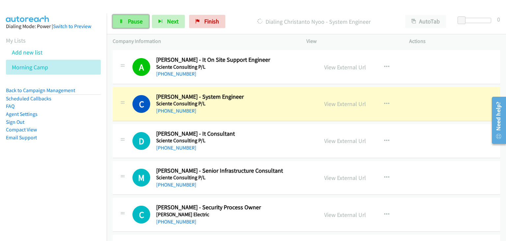
click at [126, 16] on link "Pause" at bounding box center [131, 21] width 36 height 13
